Goal: Task Accomplishment & Management: Use online tool/utility

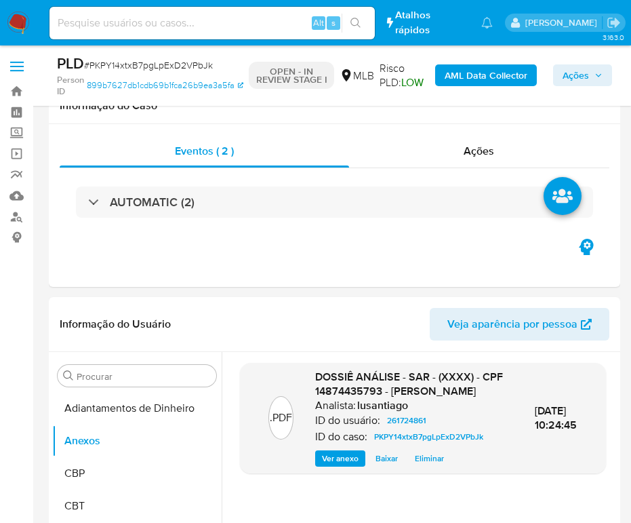
select select "10"
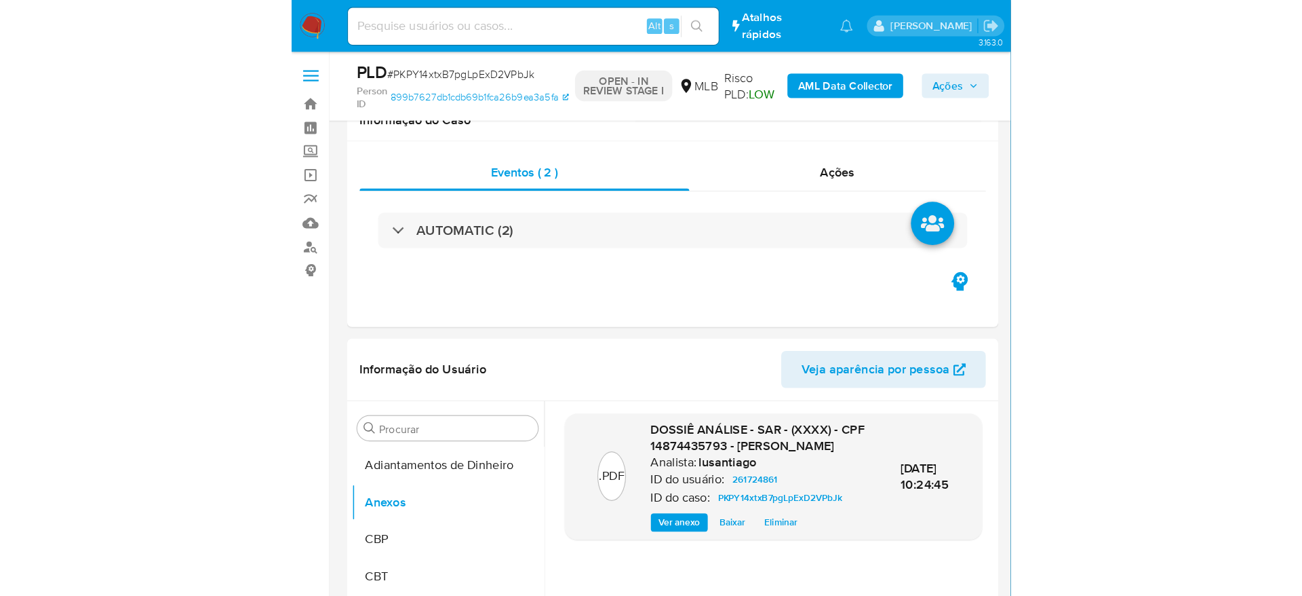
scroll to position [132, 0]
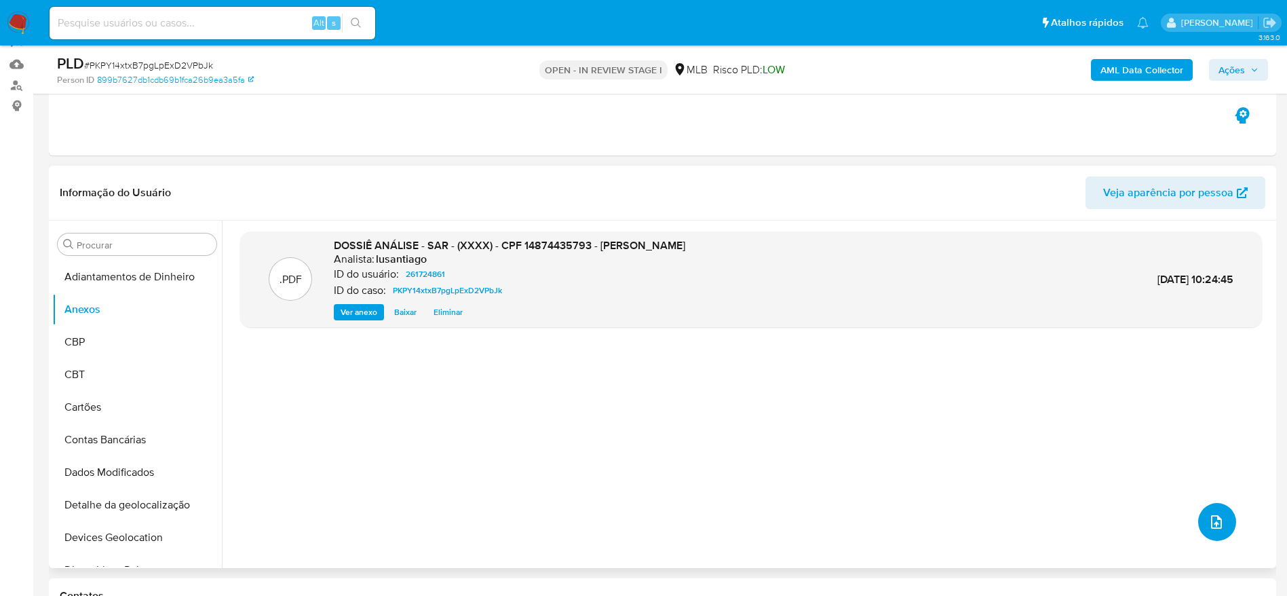
click at [631, 515] on icon "upload-file" at bounding box center [1216, 522] width 11 height 14
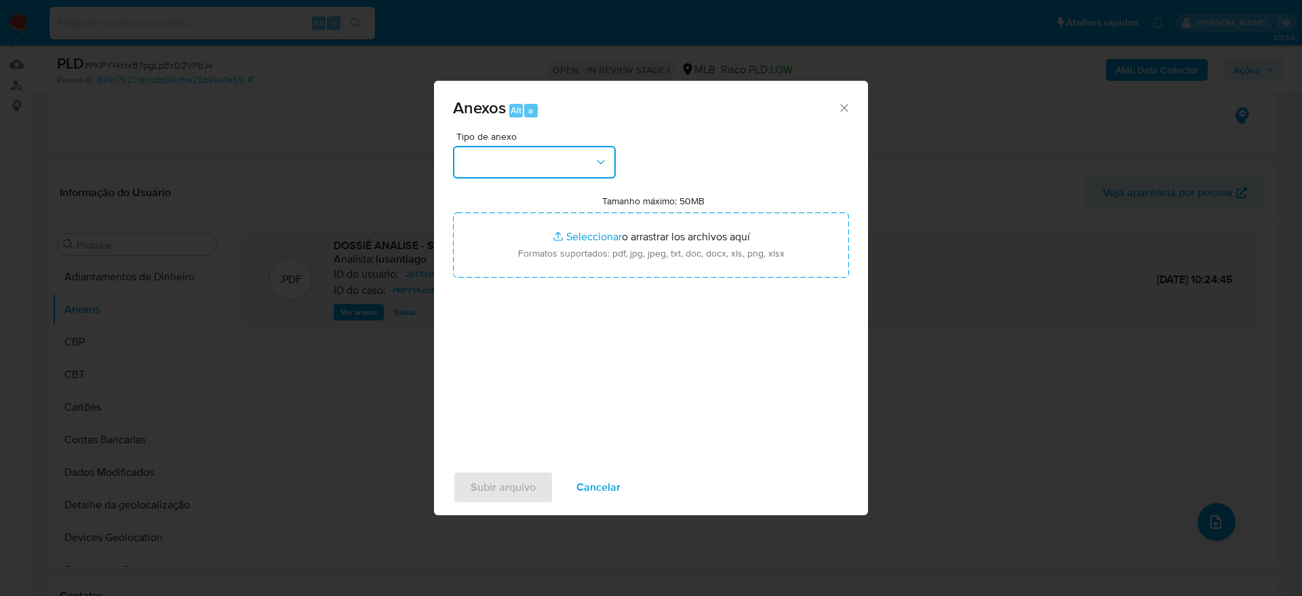
click at [556, 157] on button "button" at bounding box center [534, 162] width 163 height 33
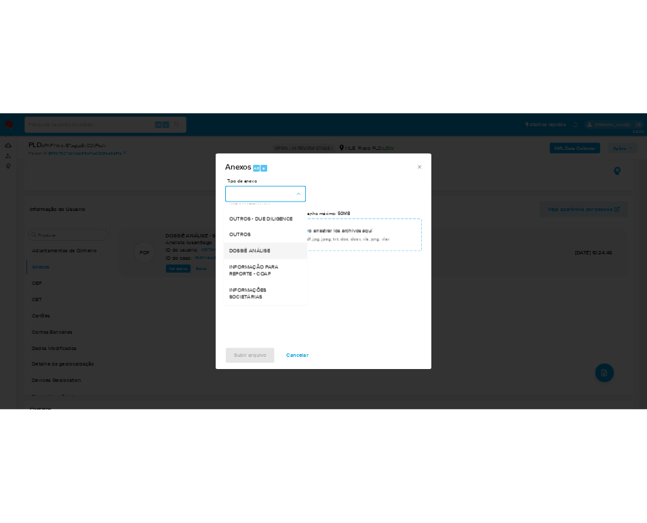
scroll to position [209, 0]
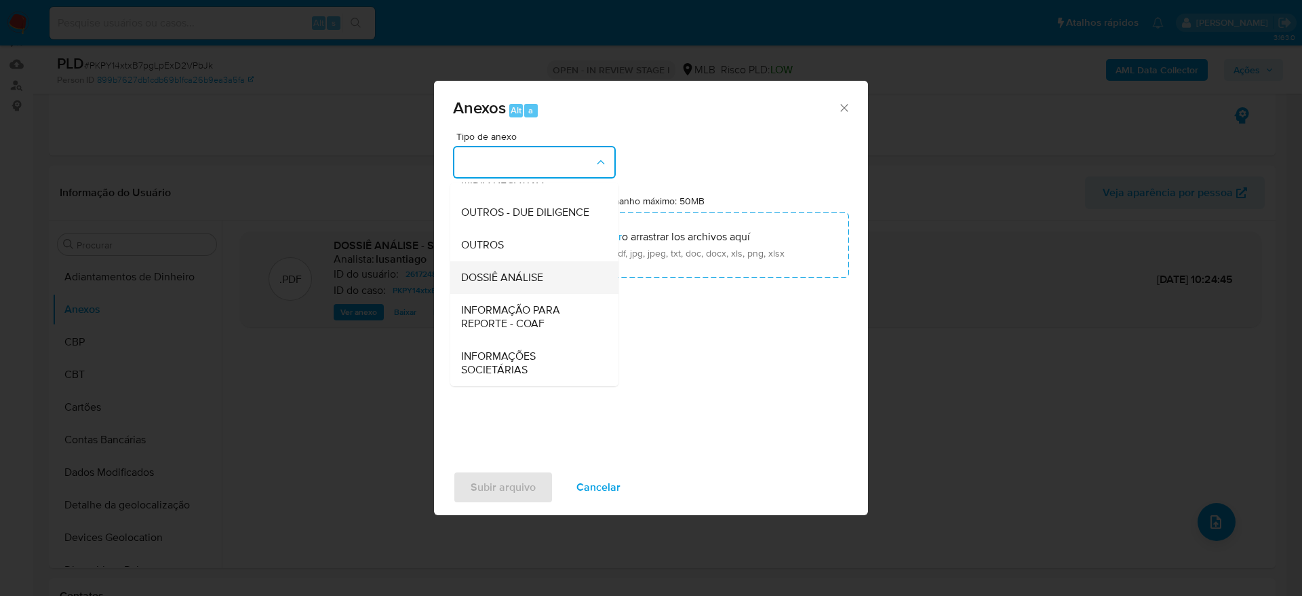
click at [528, 279] on span "DOSSIÊ ANÁLISE" at bounding box center [502, 278] width 82 height 14
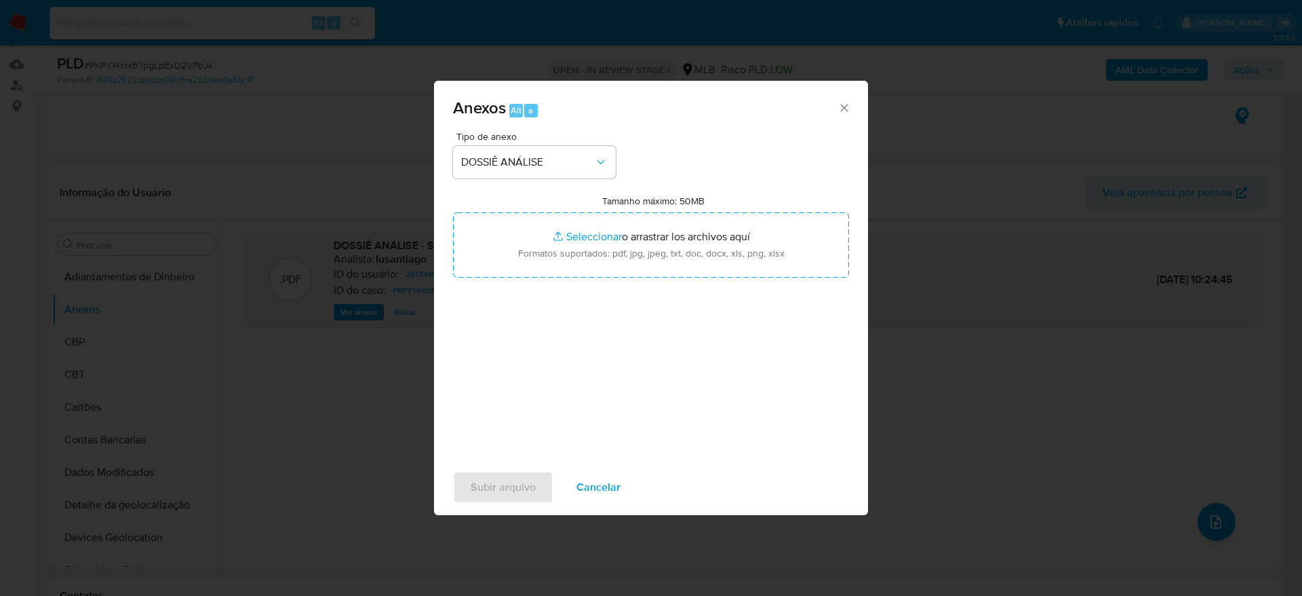
click at [631, 109] on icon "Cerrar" at bounding box center [845, 108] width 14 height 14
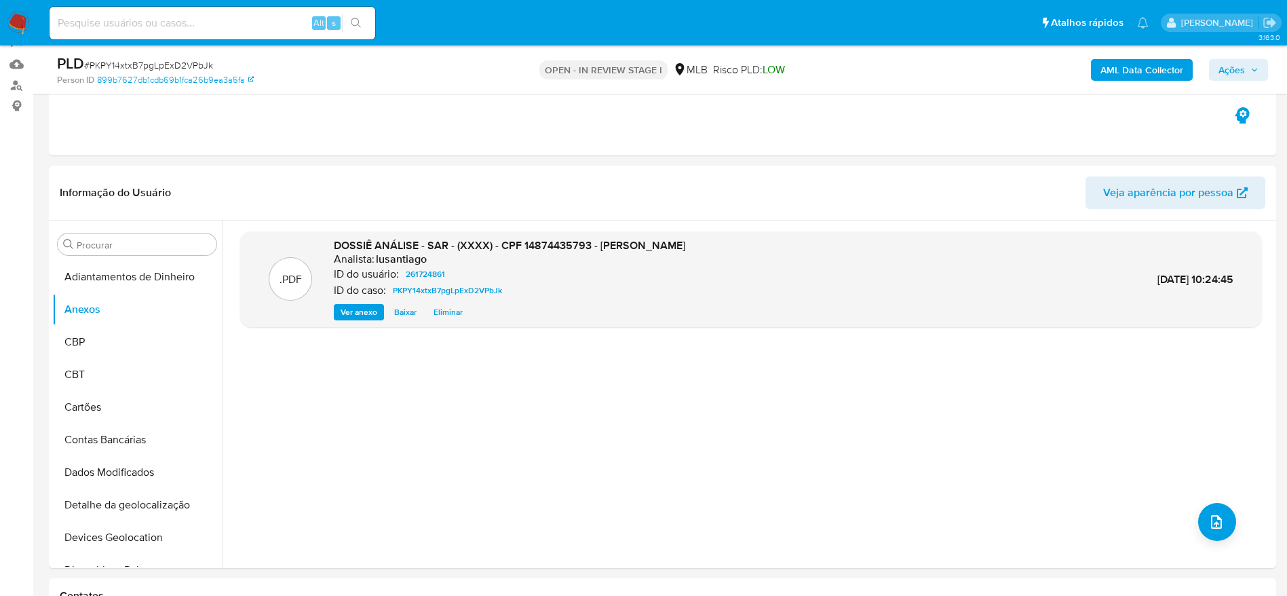
click at [631, 64] on b "AML Data Collector" at bounding box center [1141, 70] width 83 height 22
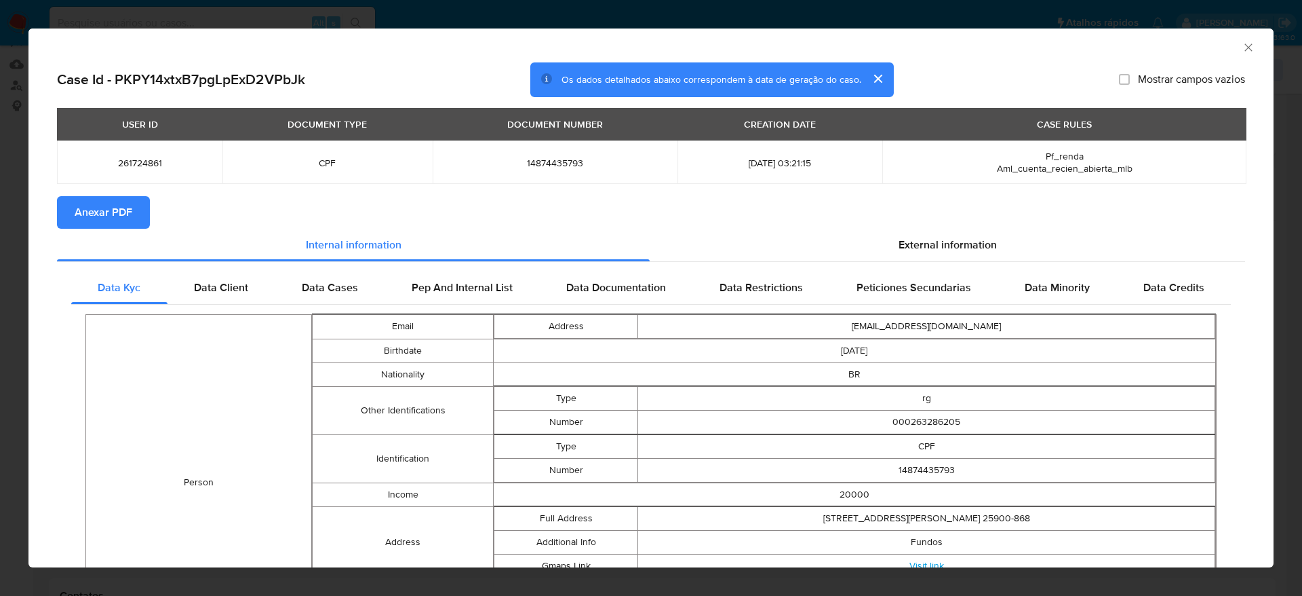
click at [134, 208] on button "Anexar PDF" at bounding box center [103, 212] width 93 height 33
click at [631, 49] on icon "Fechar a janela" at bounding box center [1249, 48] width 14 height 14
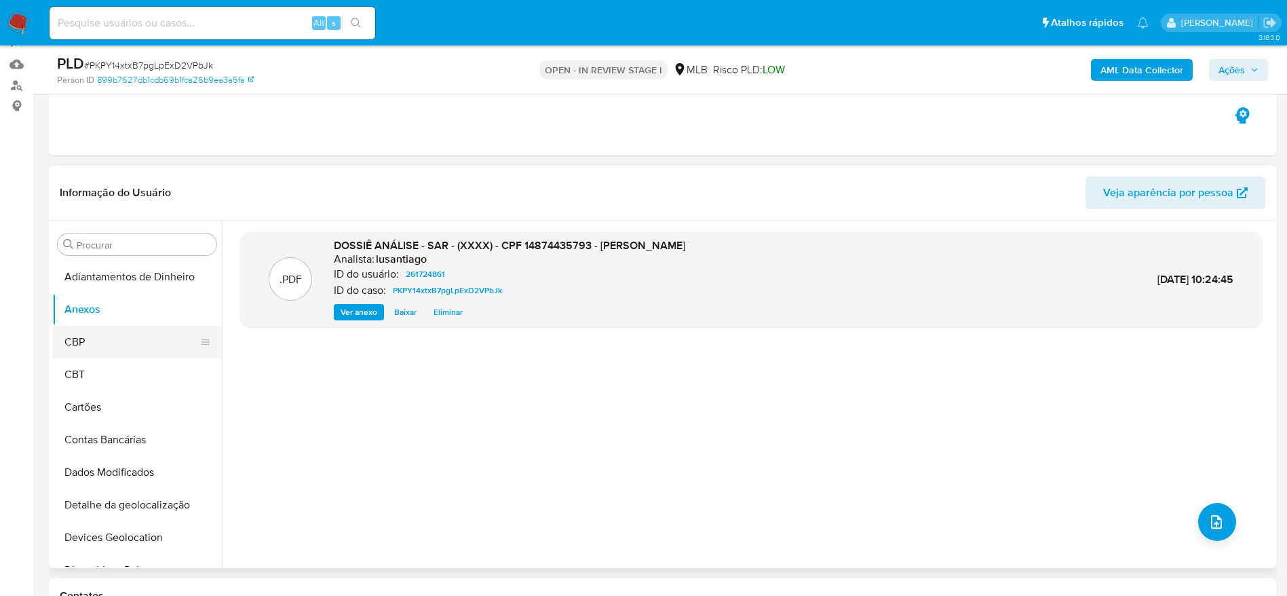
click at [126, 351] on button "CBP" at bounding box center [131, 342] width 159 height 33
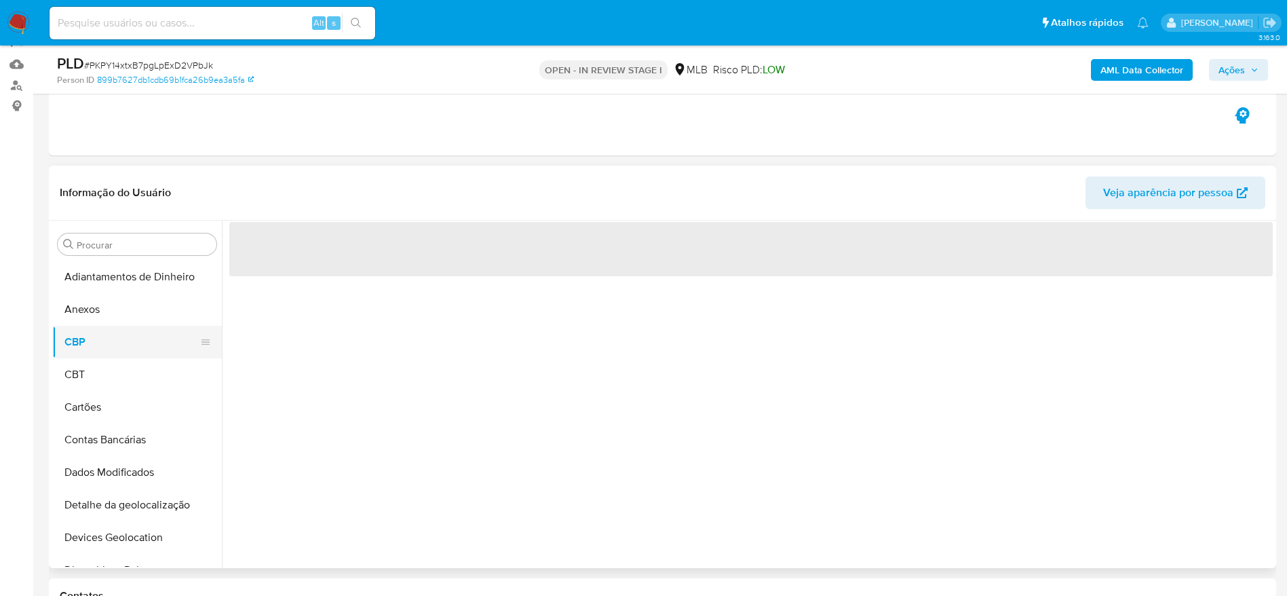
click at [115, 328] on button "CBP" at bounding box center [131, 342] width 159 height 33
click at [116, 318] on button "Anexos" at bounding box center [131, 309] width 159 height 33
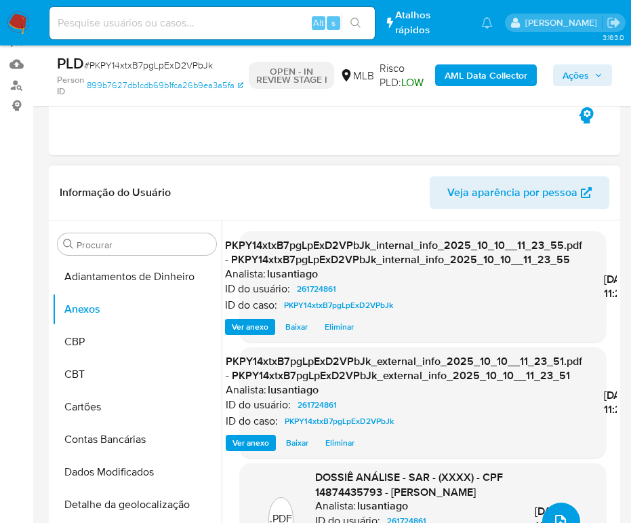
click at [553, 514] on icon "upload-file" at bounding box center [561, 521] width 16 height 16
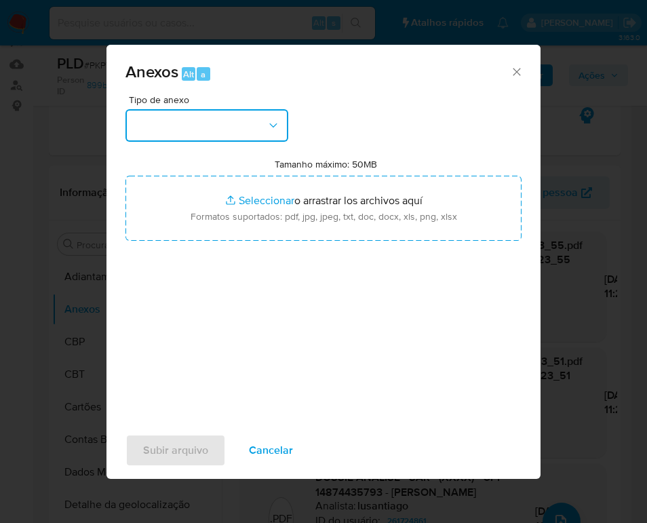
click at [245, 135] on button "button" at bounding box center [206, 125] width 163 height 33
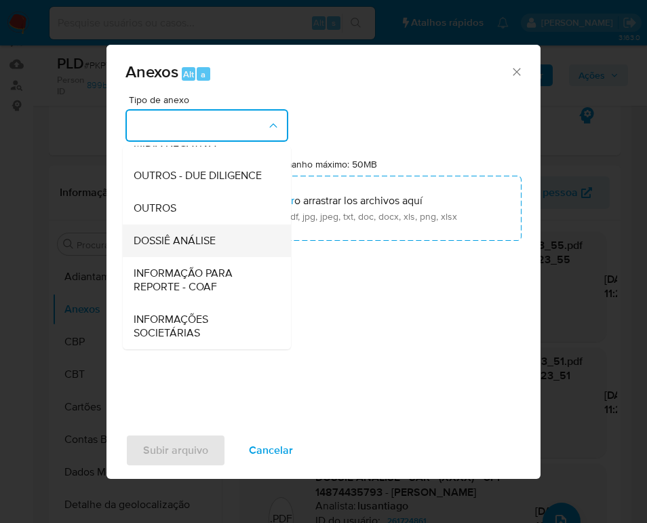
click at [210, 244] on span "DOSSIÊ ANÁLISE" at bounding box center [175, 241] width 82 height 14
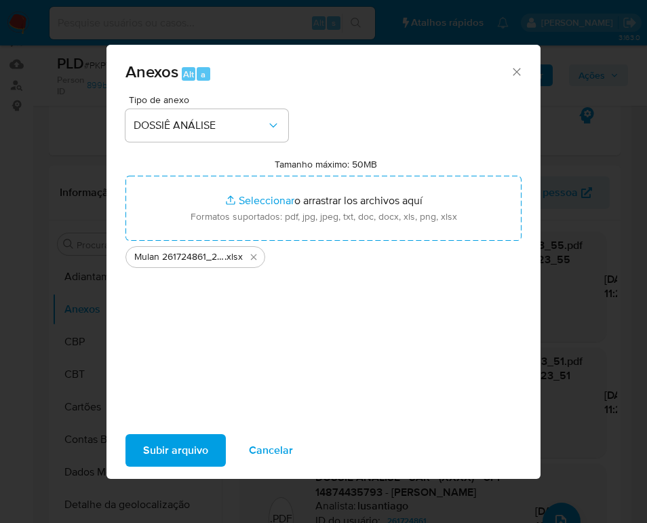
click at [182, 446] on span "Subir arquivo" at bounding box center [175, 450] width 65 height 30
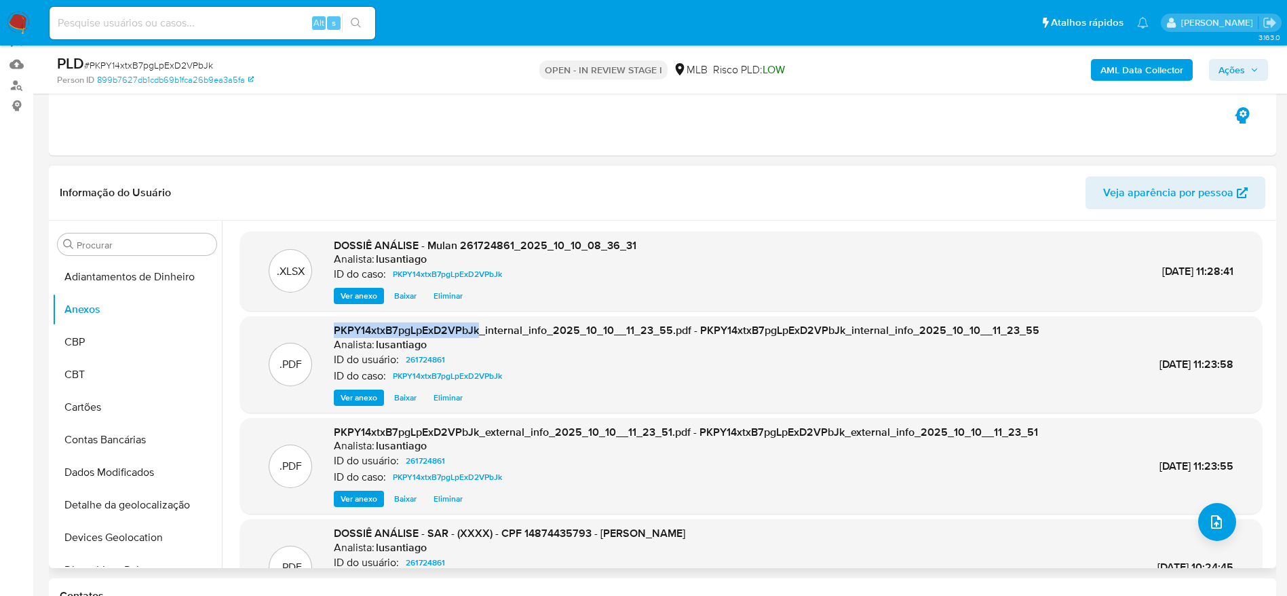
drag, startPoint x: 330, startPoint y: 331, endPoint x: 480, endPoint y: 336, distance: 150.7
click at [480, 336] on div ".PDF PKPY14xtxB7pgLpExD2VPbJk_internal_info_2025_10_10__11_23_55.pdf - PKPY14xt…" at bounding box center [751, 364] width 1008 height 83
copy span "PKPY14xtxB7pgLpExD2VPbJk"
click at [631, 70] on span "Ações" at bounding box center [1231, 70] width 26 height 22
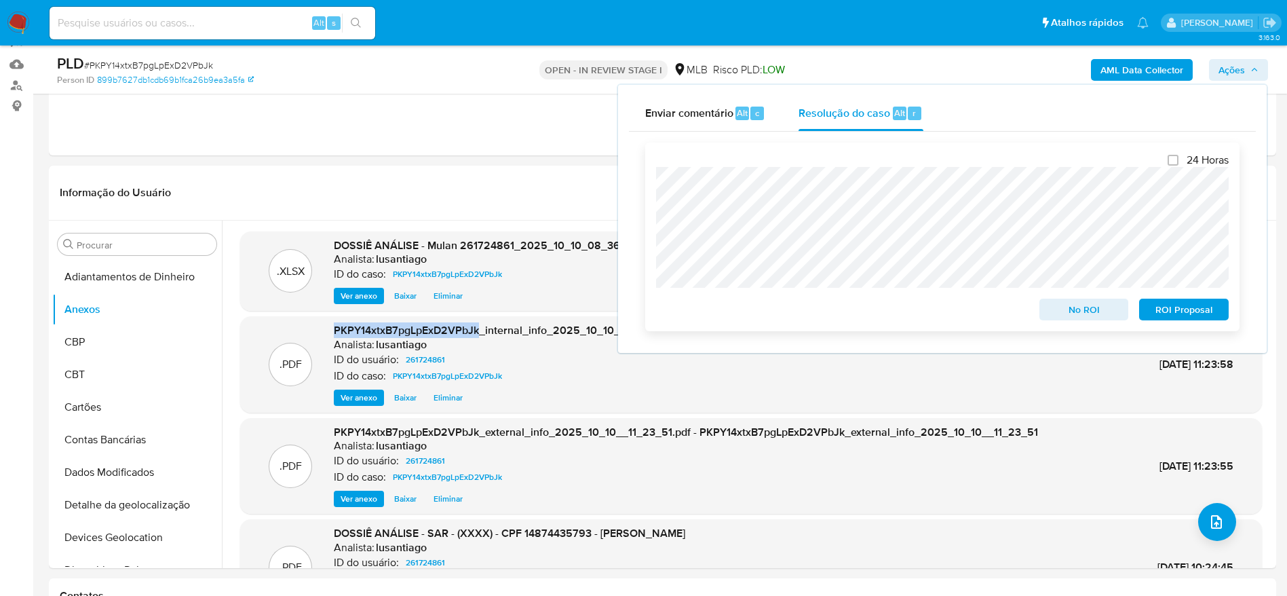
click at [631, 318] on span "ROI Proposal" at bounding box center [1183, 309] width 71 height 19
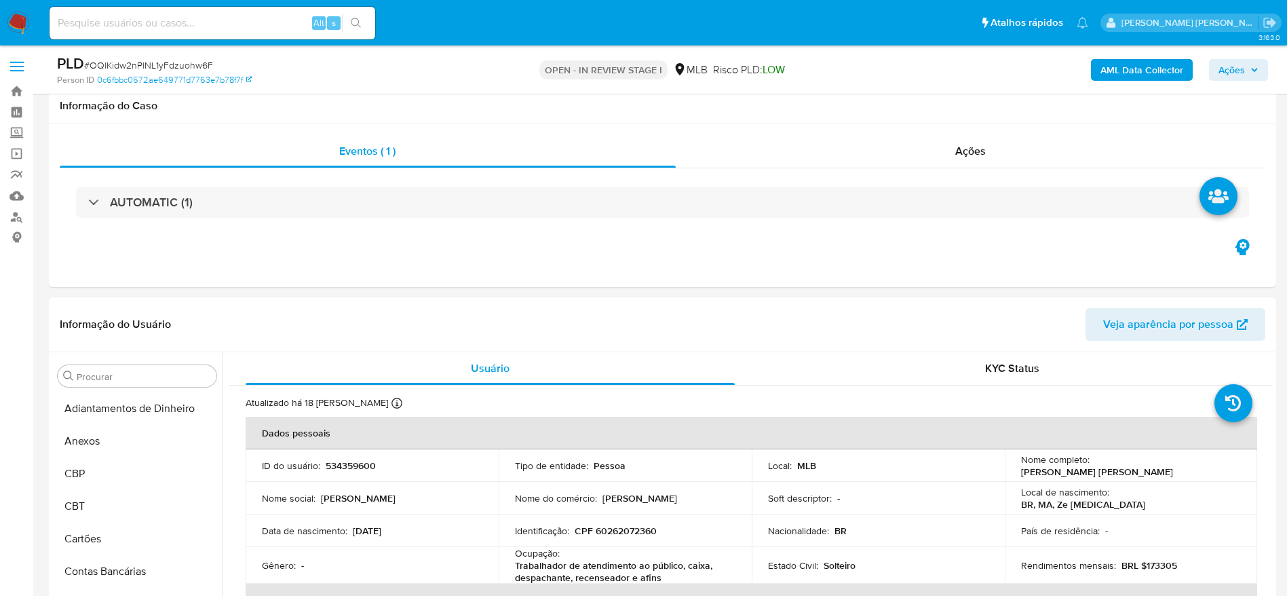
select select "10"
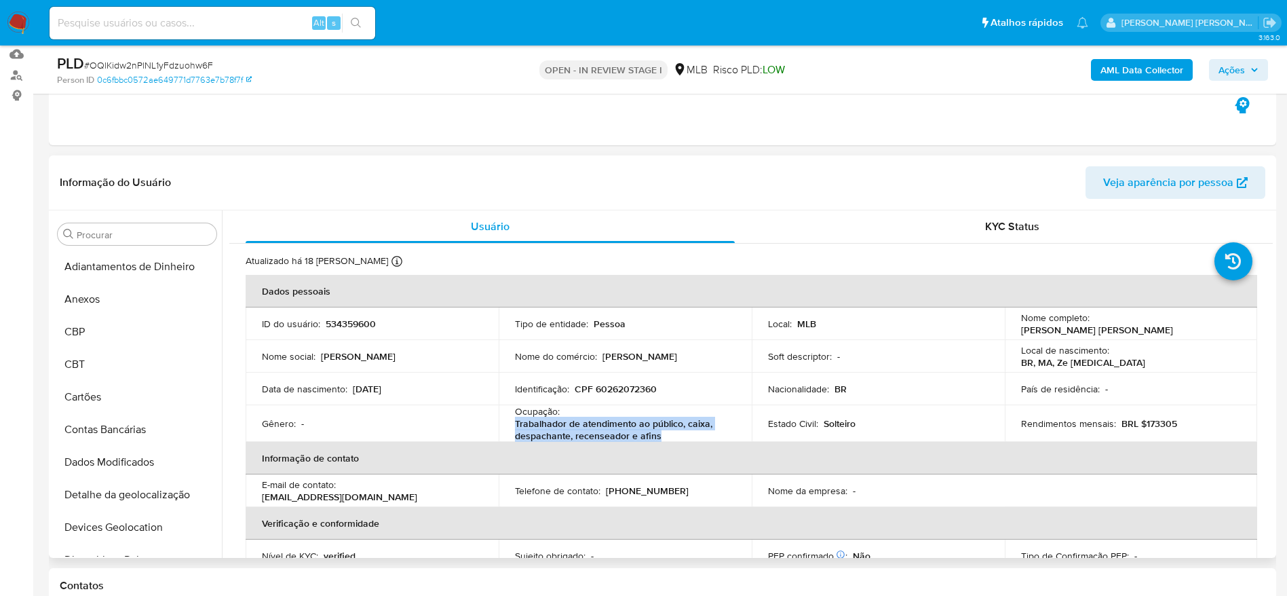
scroll to position [736, 0]
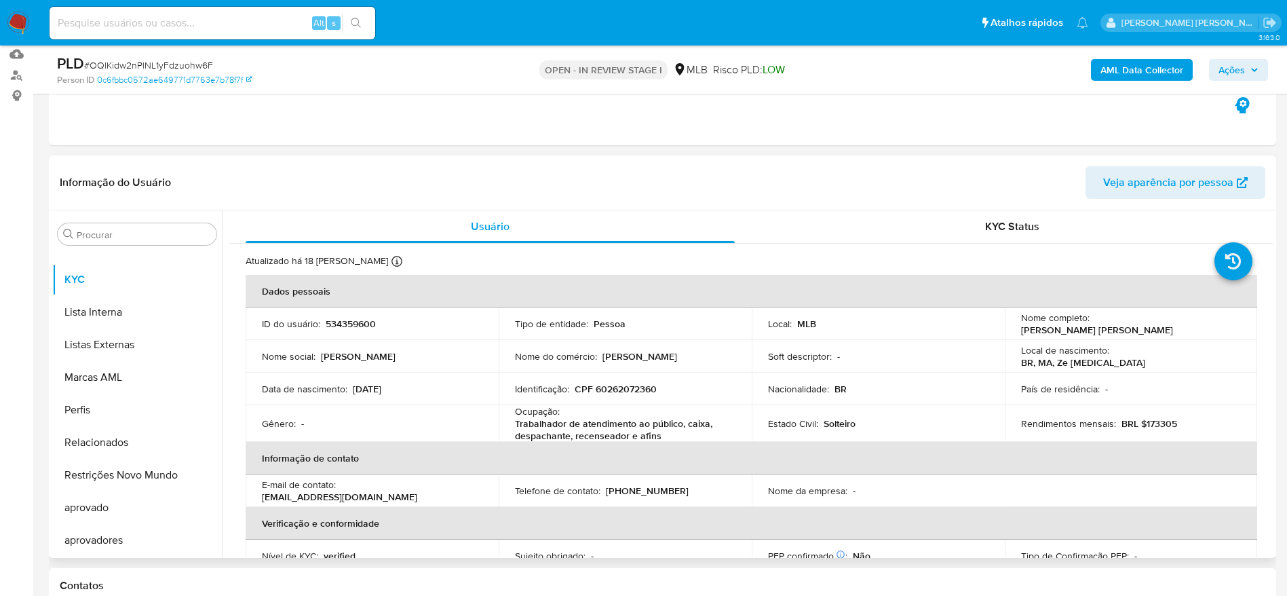
click at [690, 172] on header "Informação do Usuário Veja aparência por pessoa" at bounding box center [662, 182] width 1205 height 33
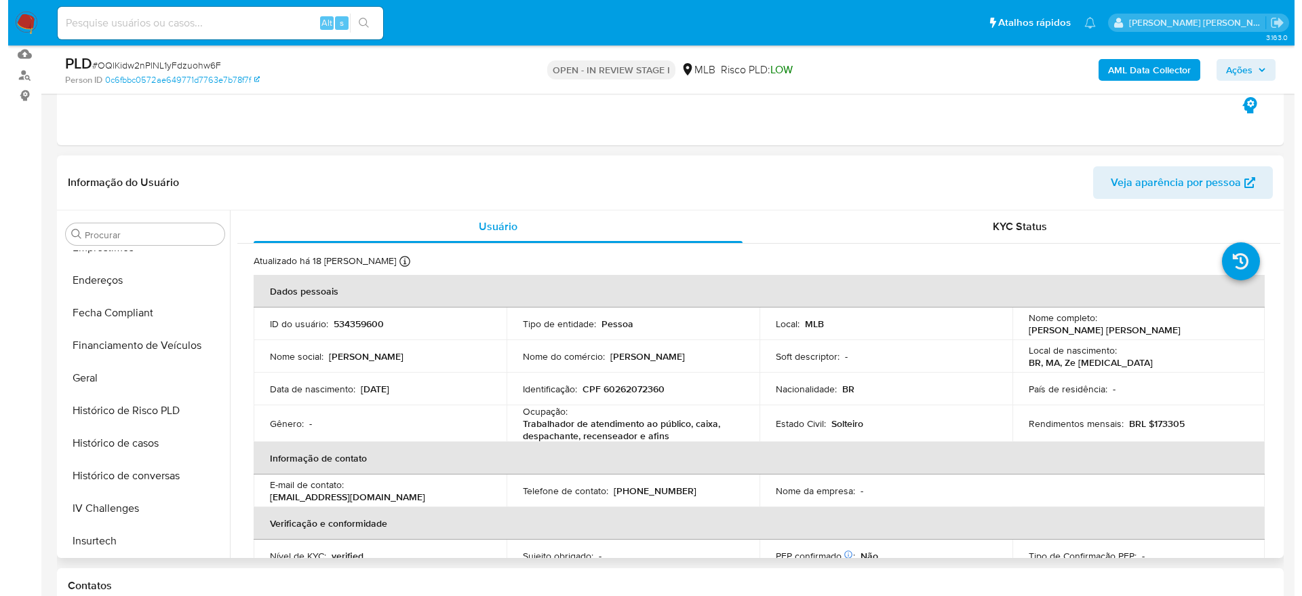
scroll to position [0, 0]
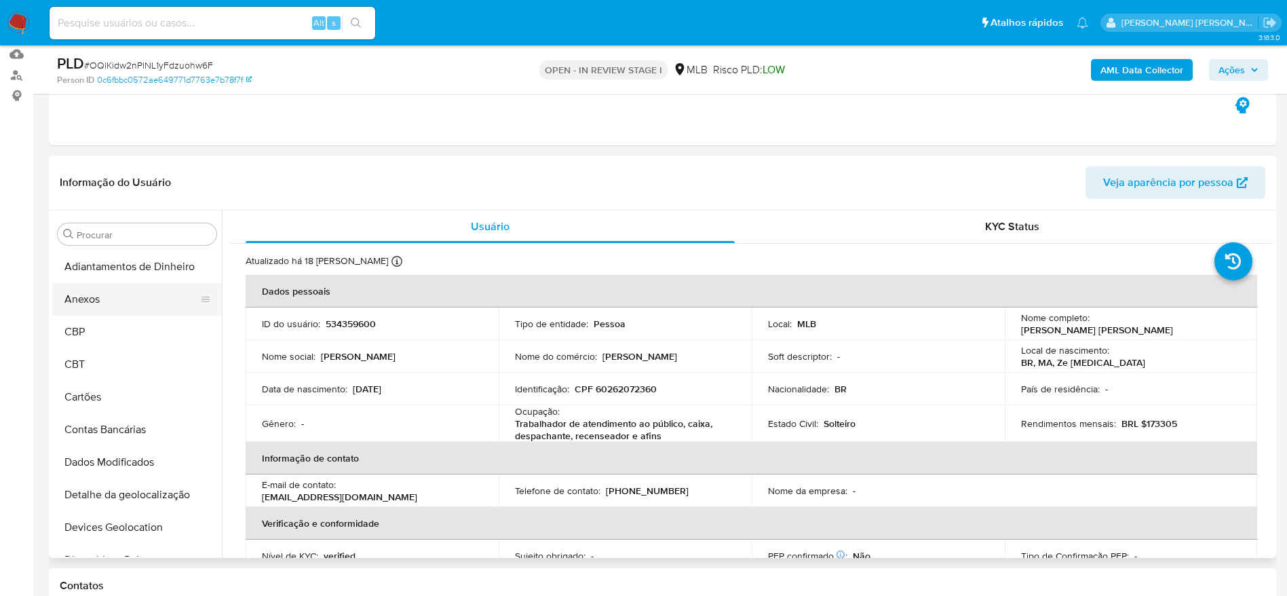
click at [99, 298] on button "Anexos" at bounding box center [131, 299] width 159 height 33
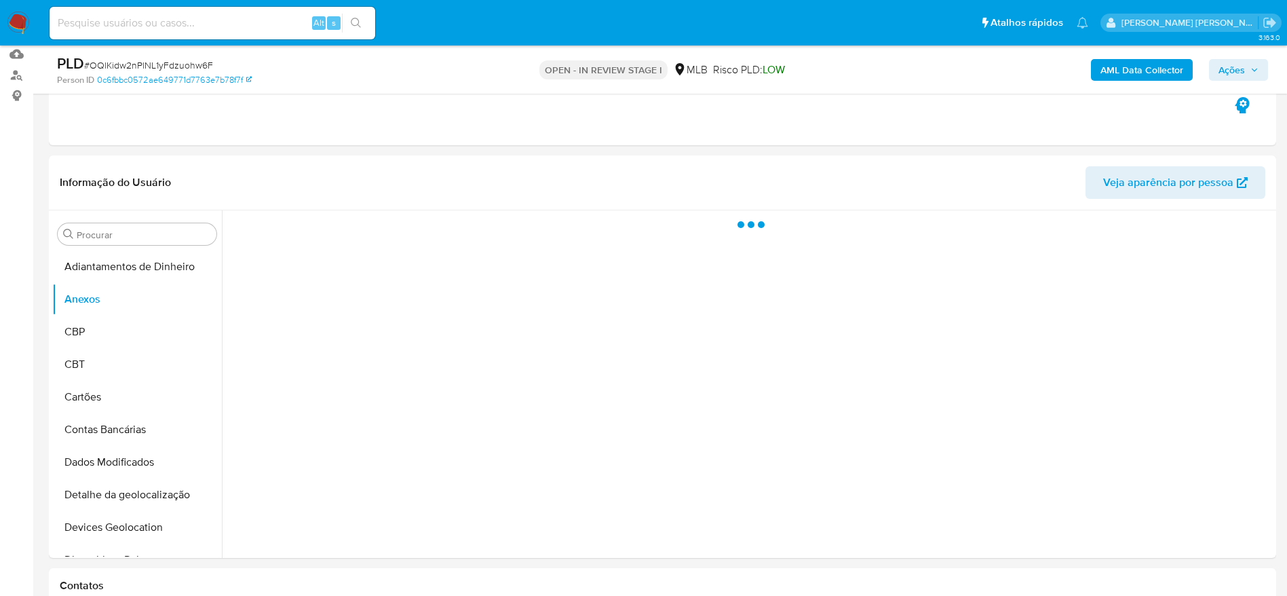
click at [1249, 68] on span "Ações" at bounding box center [1238, 69] width 40 height 19
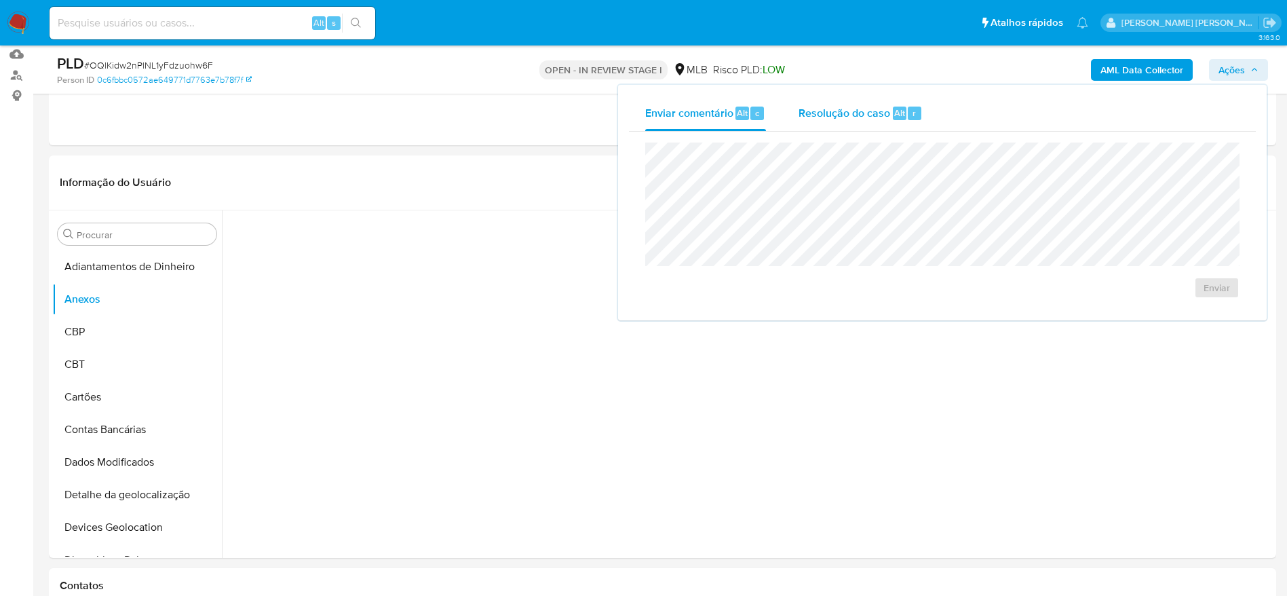
click at [866, 120] on div "Resolução do caso Alt r" at bounding box center [860, 113] width 124 height 35
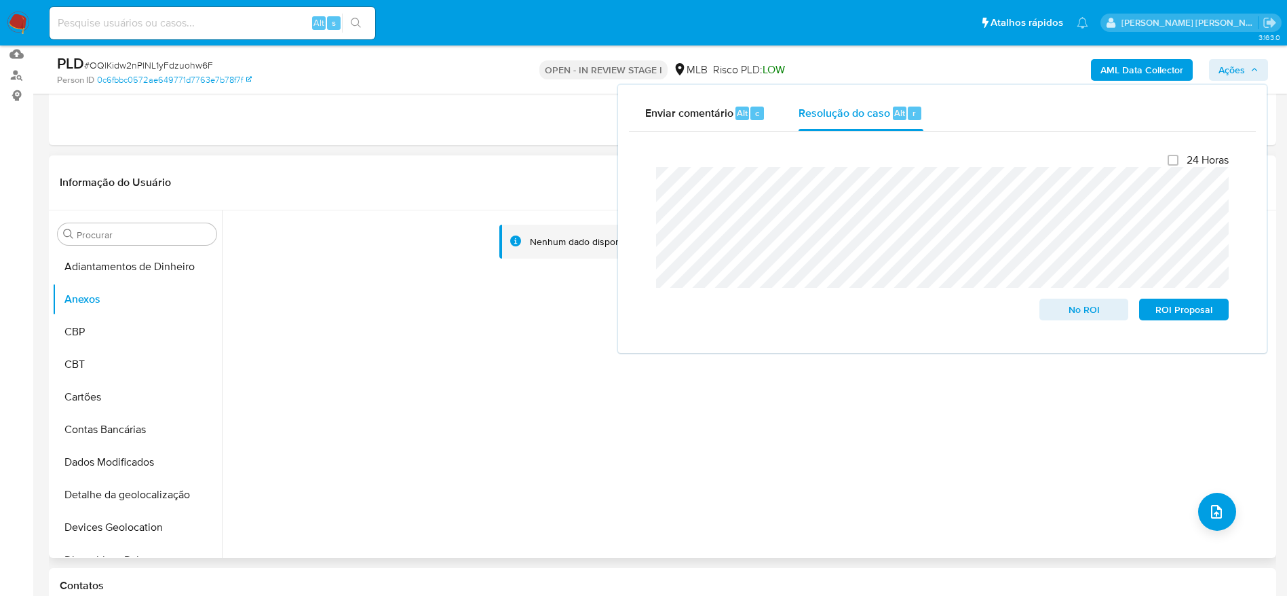
click at [402, 395] on div "Nenhum dado disponível" at bounding box center [747, 383] width 1051 height 347
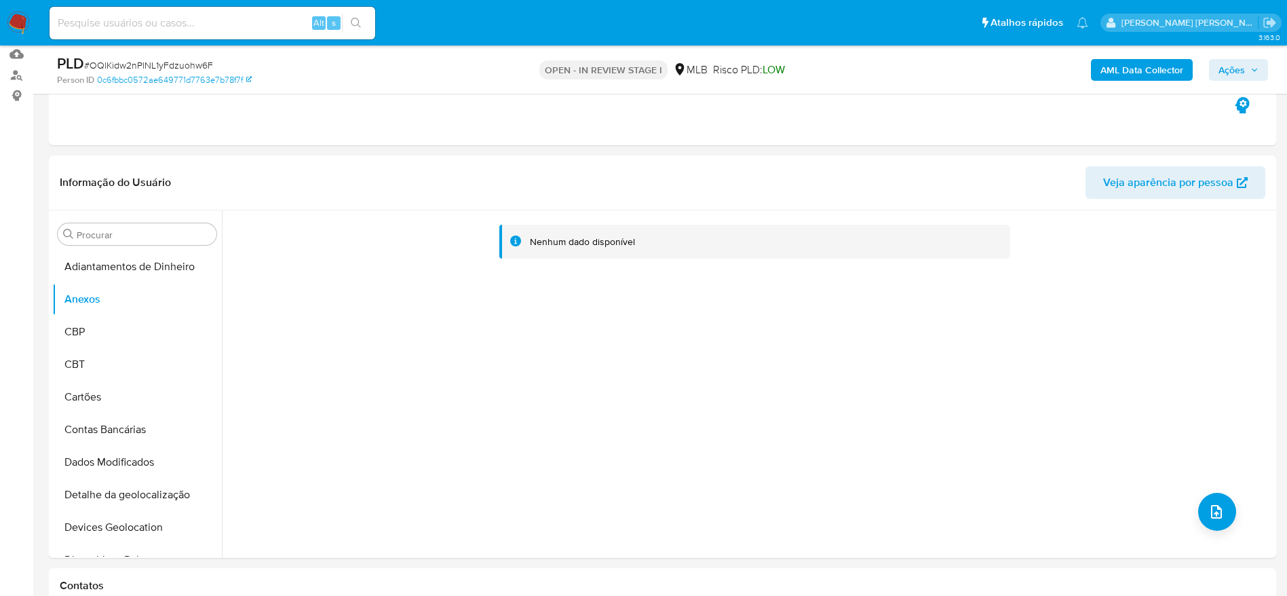
click at [1123, 70] on b "AML Data Collector" at bounding box center [1141, 70] width 83 height 22
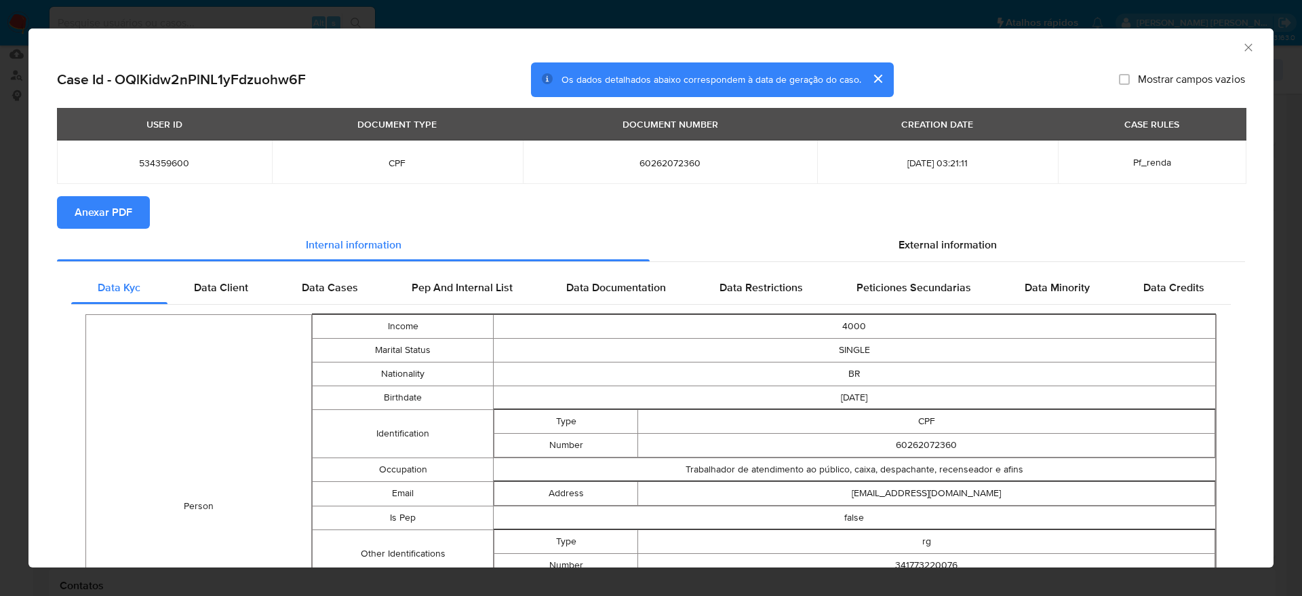
click at [113, 210] on span "Anexar PDF" at bounding box center [104, 212] width 58 height 30
click at [1242, 49] on icon "Fechar a janela" at bounding box center [1249, 48] width 14 height 14
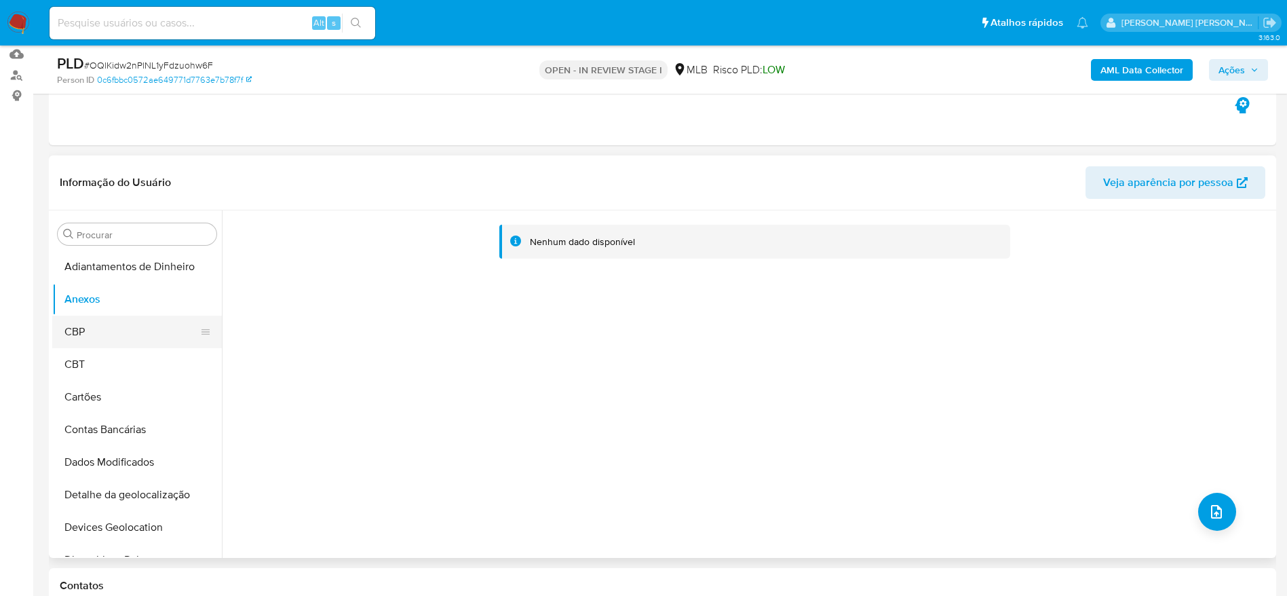
click at [101, 325] on button "CBP" at bounding box center [131, 331] width 159 height 33
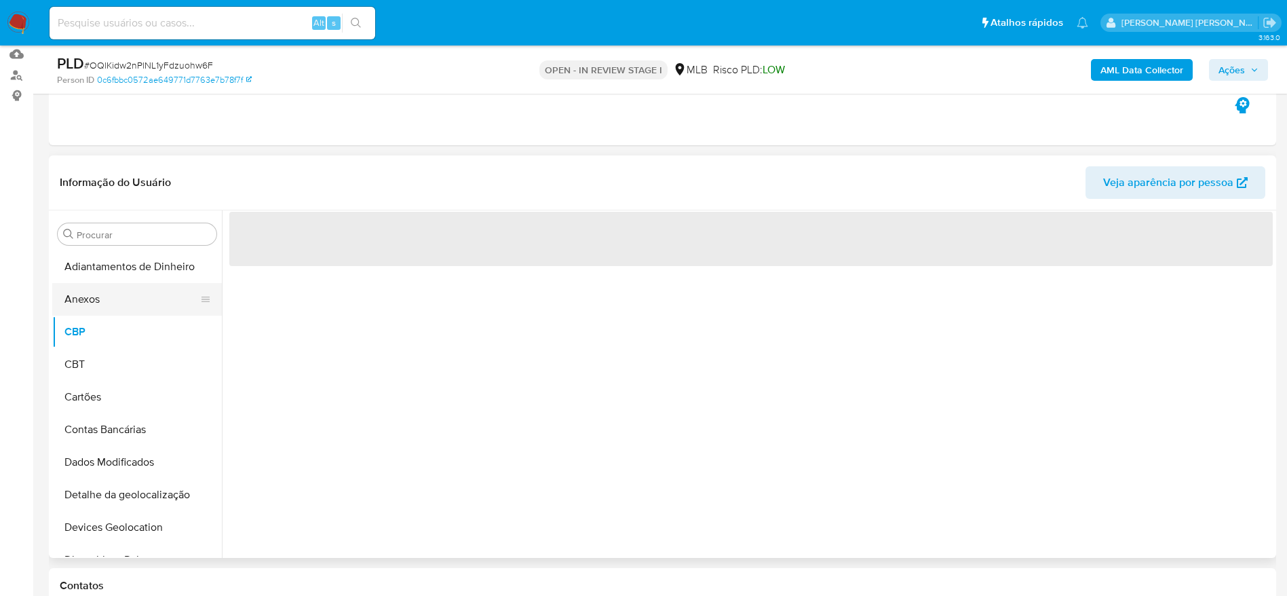
click at [102, 296] on button "Anexos" at bounding box center [131, 299] width 159 height 33
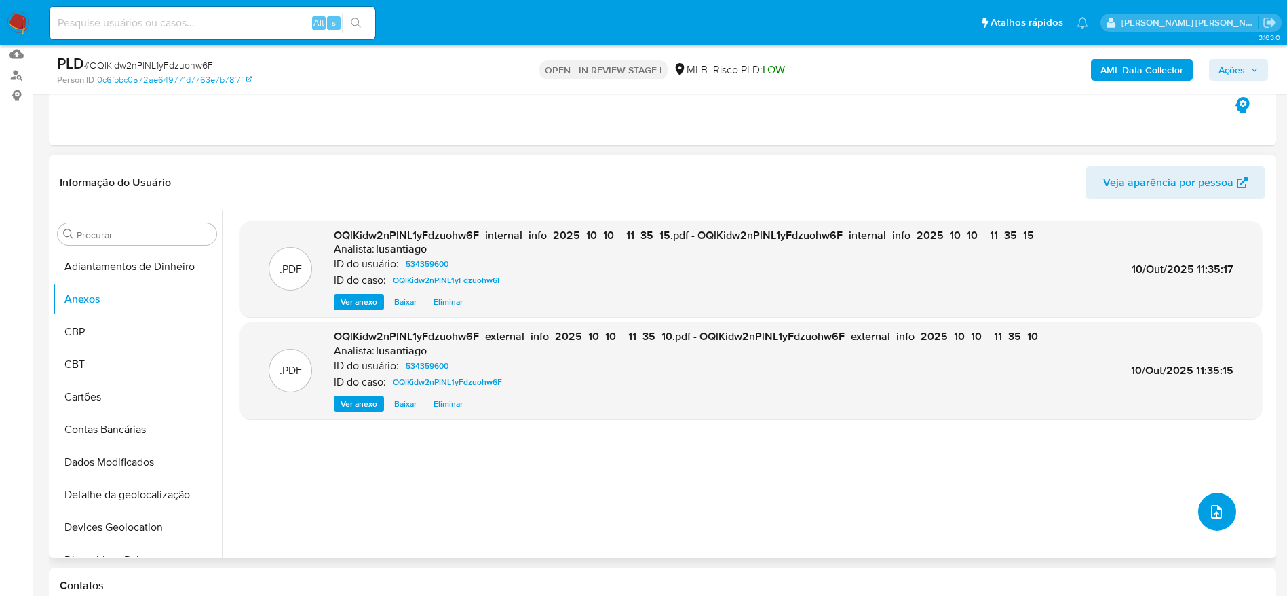
click at [1208, 515] on icon "upload-file" at bounding box center [1216, 511] width 16 height 16
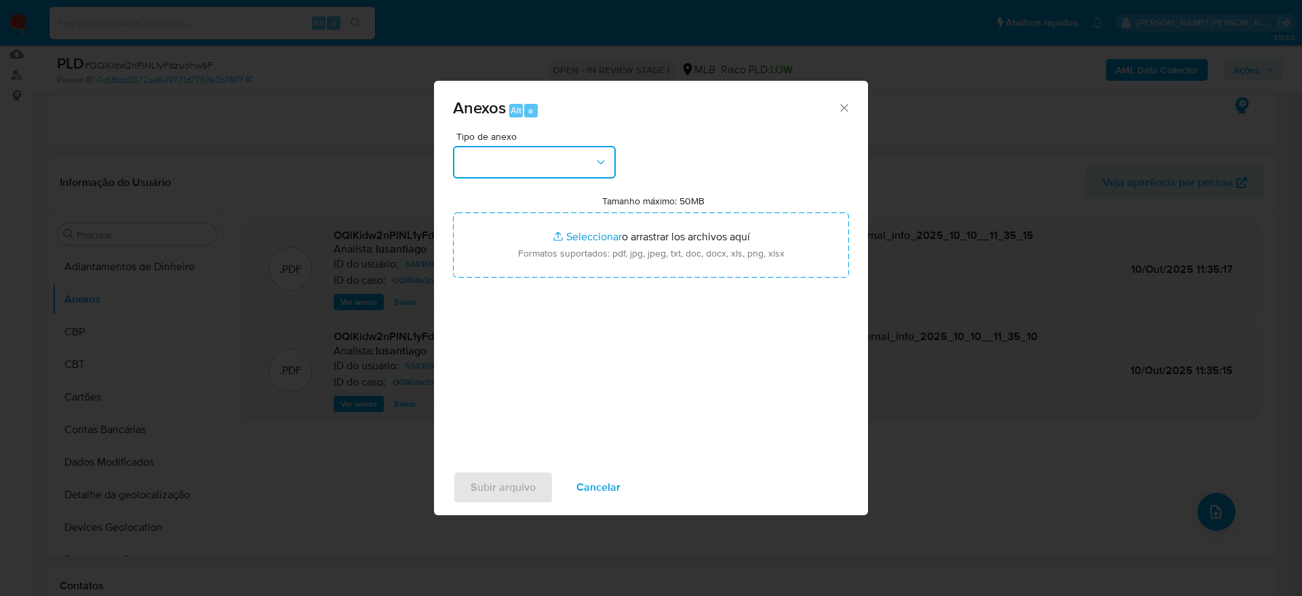
click at [575, 167] on button "button" at bounding box center [534, 162] width 163 height 33
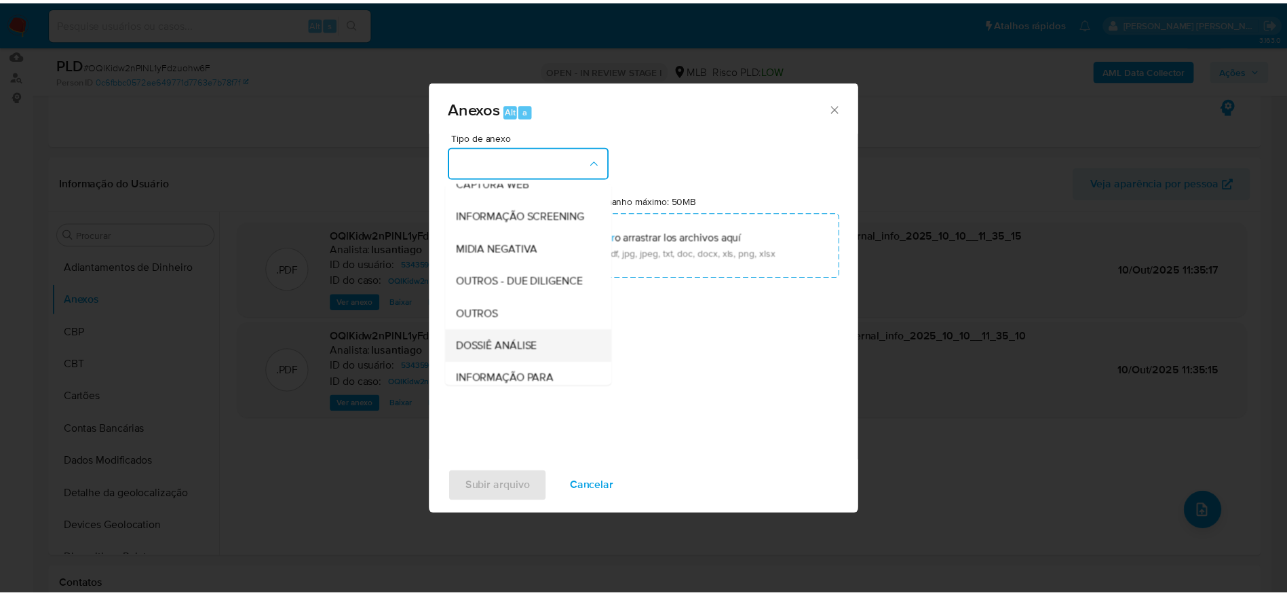
scroll to position [209, 0]
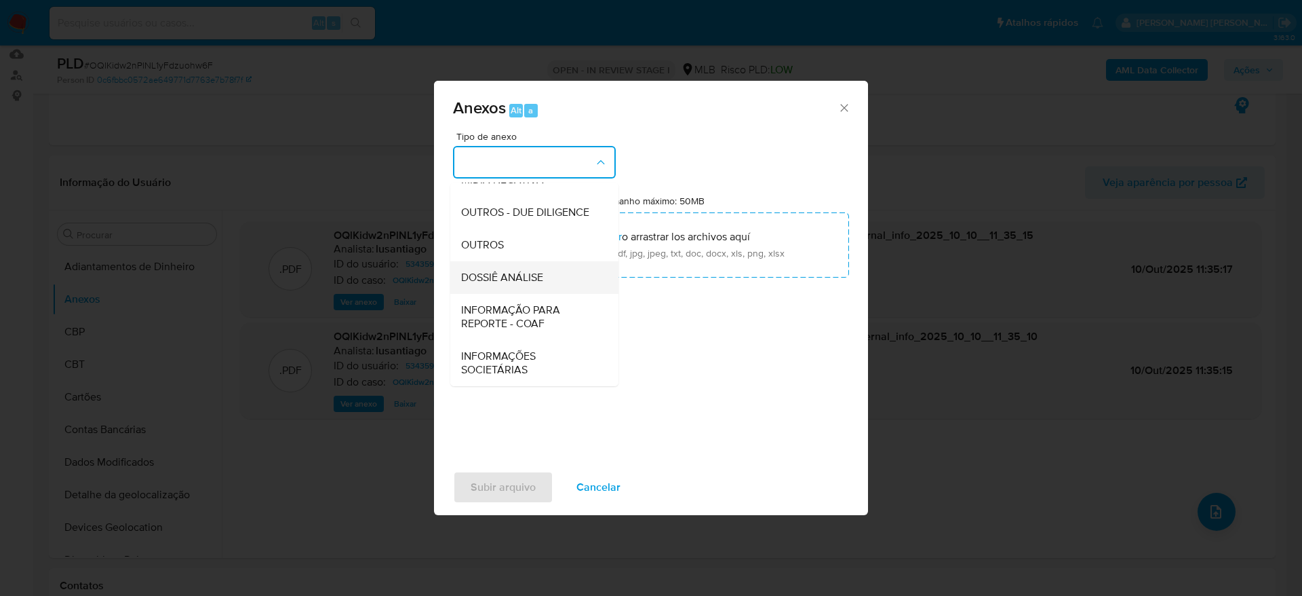
click at [516, 274] on span "DOSSIÊ ANÁLISE" at bounding box center [502, 278] width 82 height 14
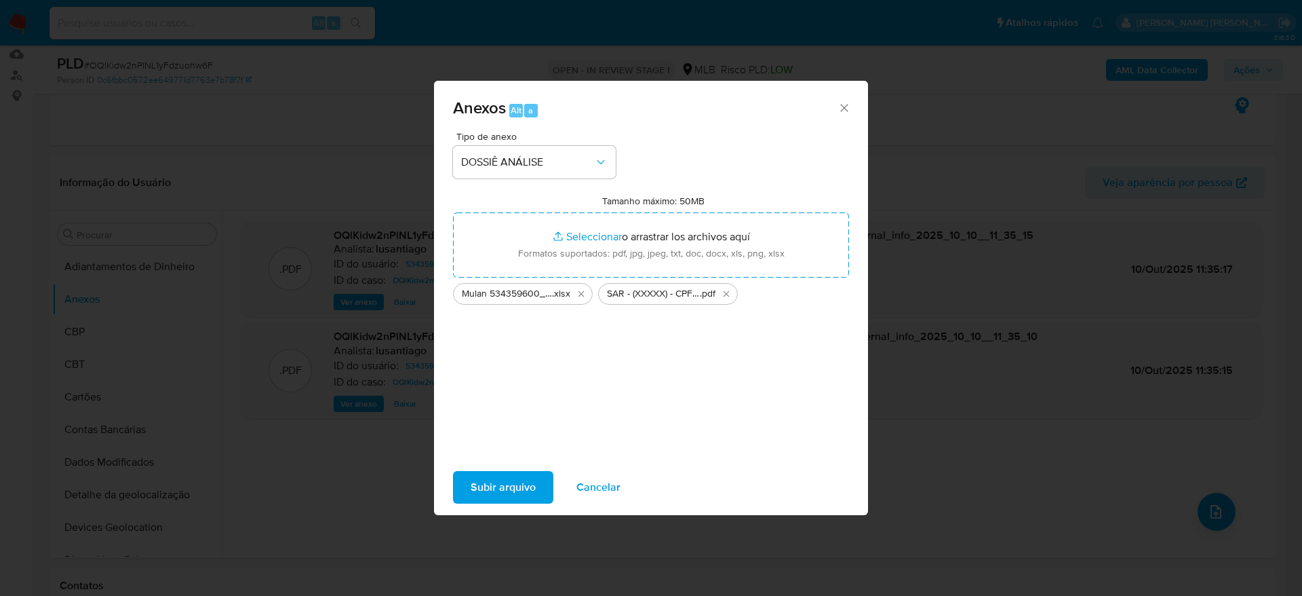
click at [492, 480] on span "Subir arquivo" at bounding box center [503, 487] width 65 height 30
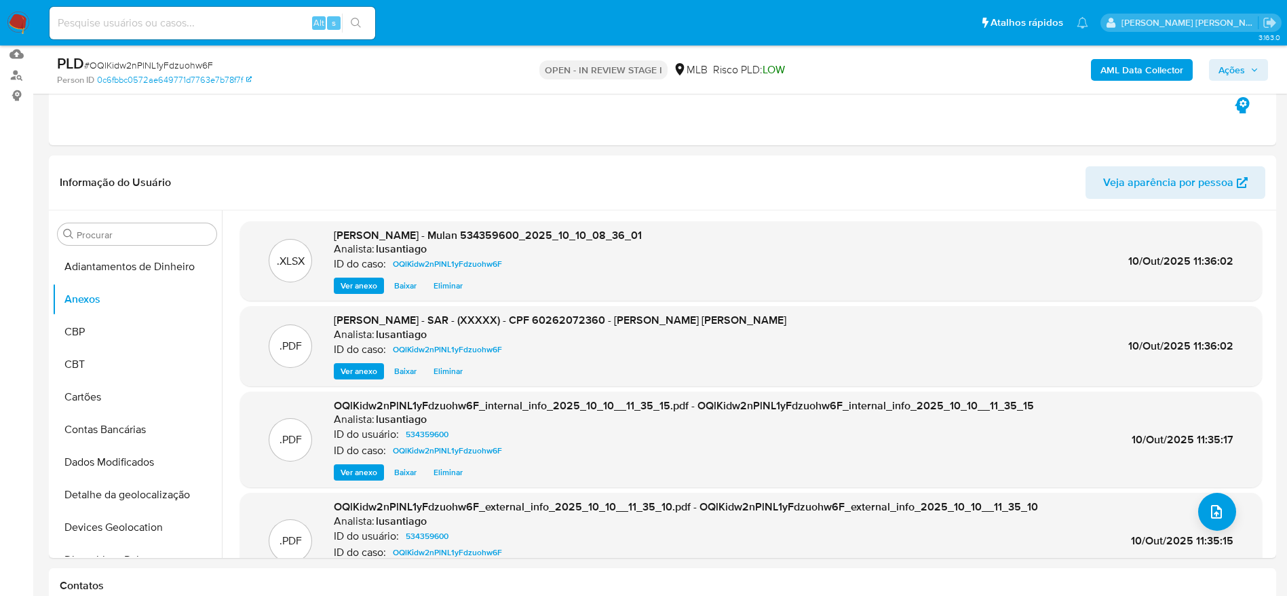
click at [1224, 59] on span "Ações" at bounding box center [1231, 70] width 26 height 22
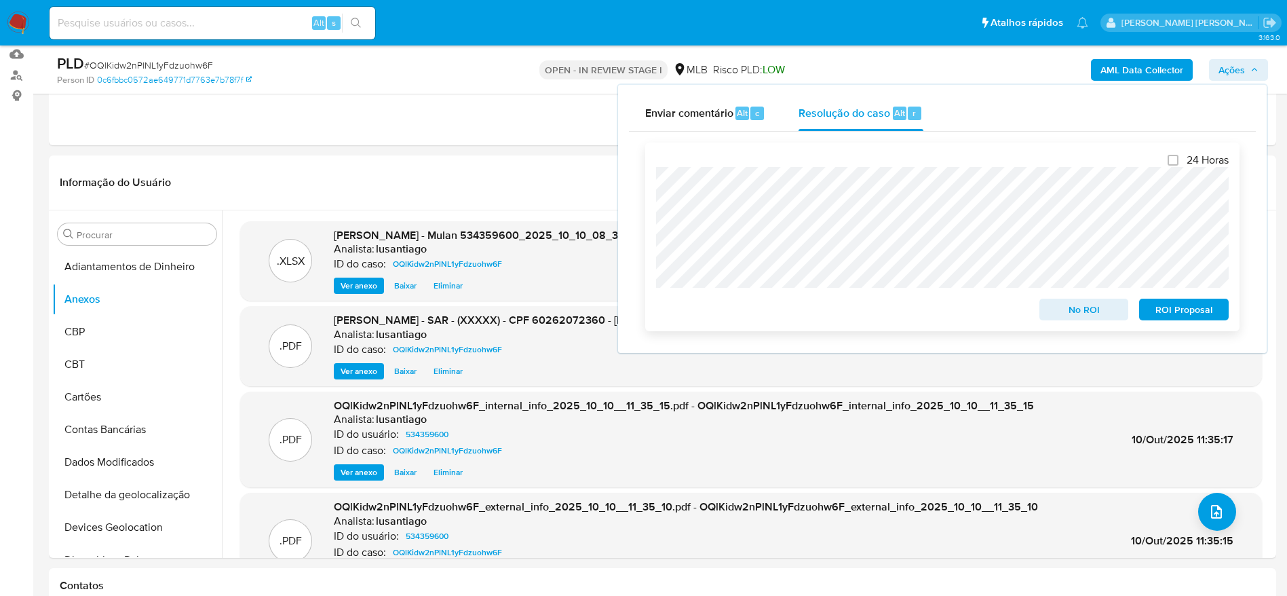
click at [1193, 313] on span "ROI Proposal" at bounding box center [1183, 309] width 71 height 19
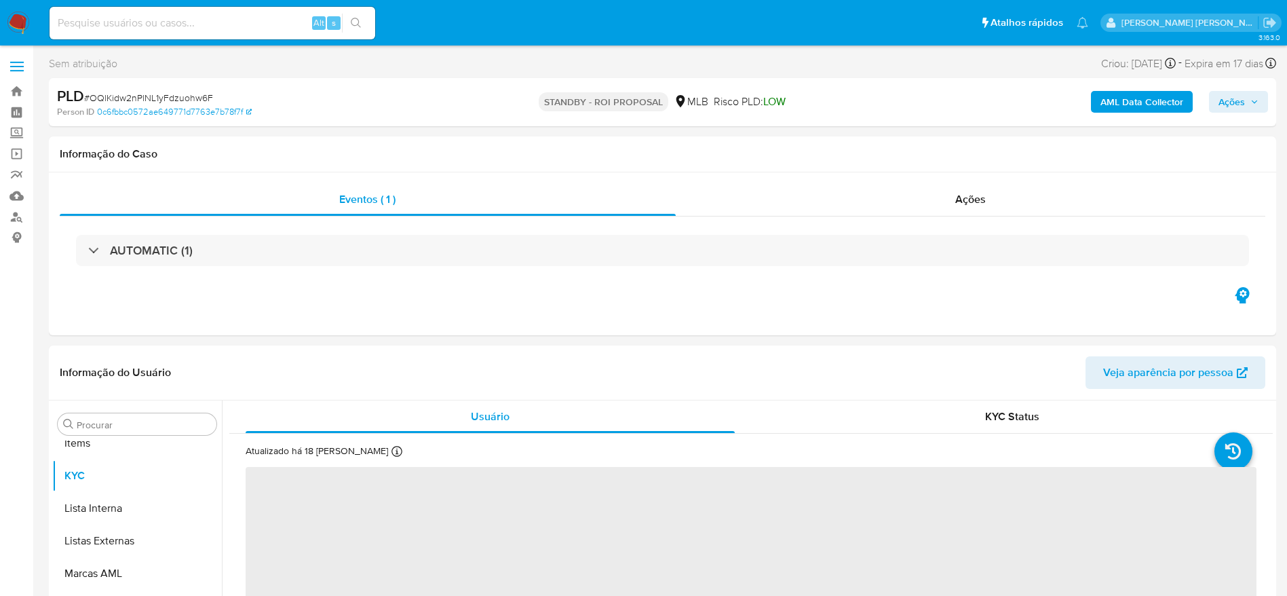
scroll to position [736, 0]
select select "10"
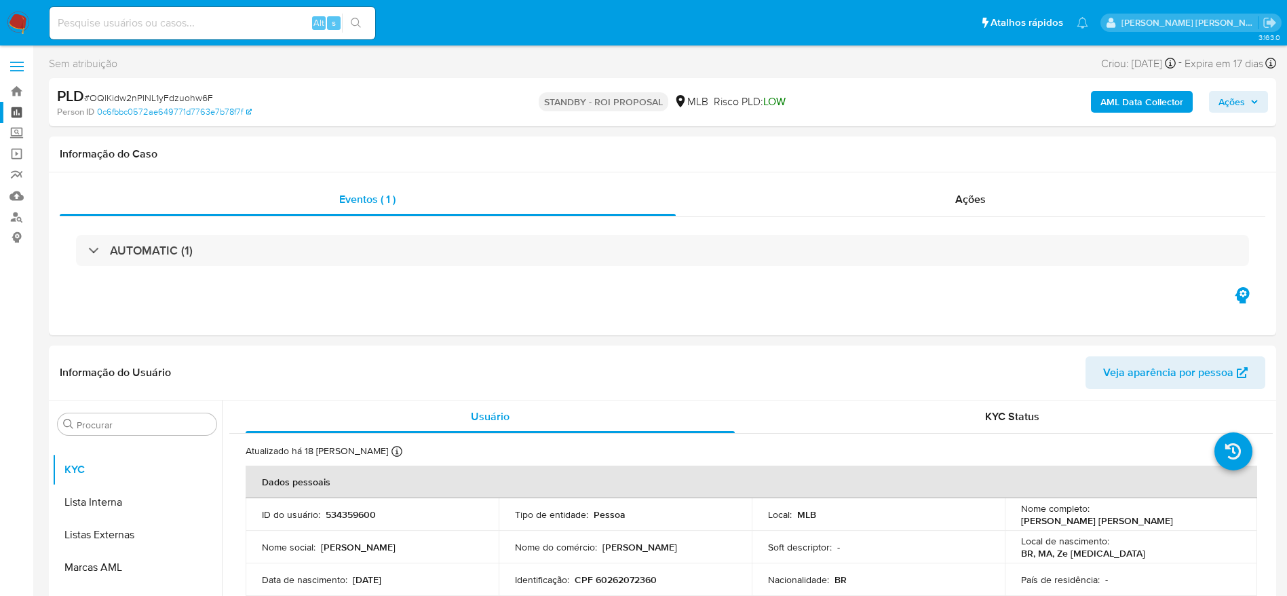
click at [20, 107] on link "Painel" at bounding box center [80, 112] width 161 height 21
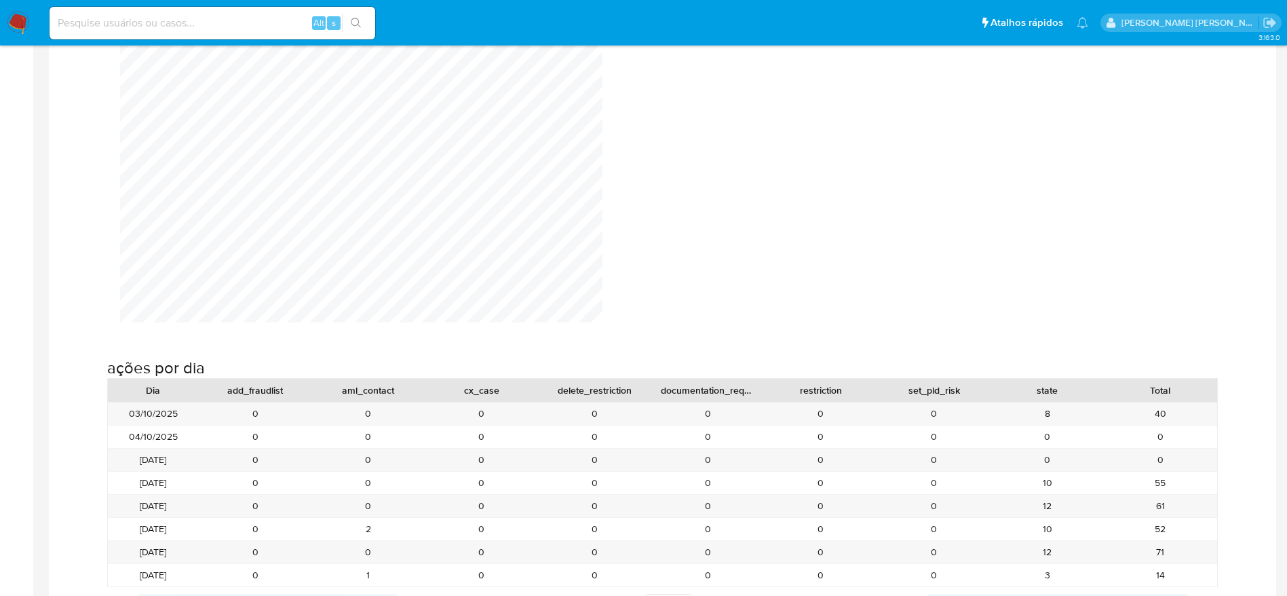
scroll to position [1526, 0]
